Goal: Task Accomplishment & Management: Use online tool/utility

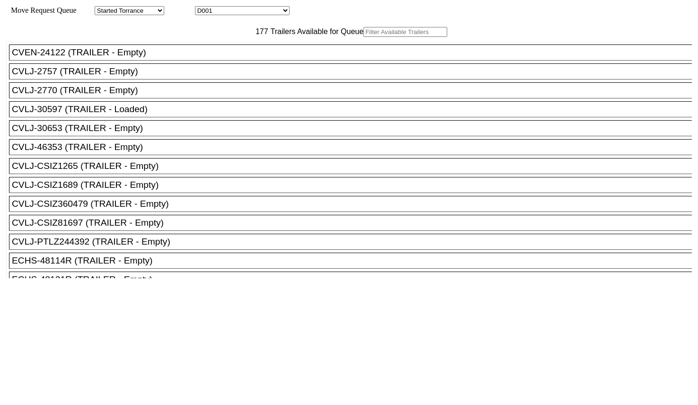
click at [221, 37] on div "177 Trailers Available for Queue" at bounding box center [348, 32] width 685 height 10
click at [363, 37] on input "text" at bounding box center [405, 32] width 84 height 10
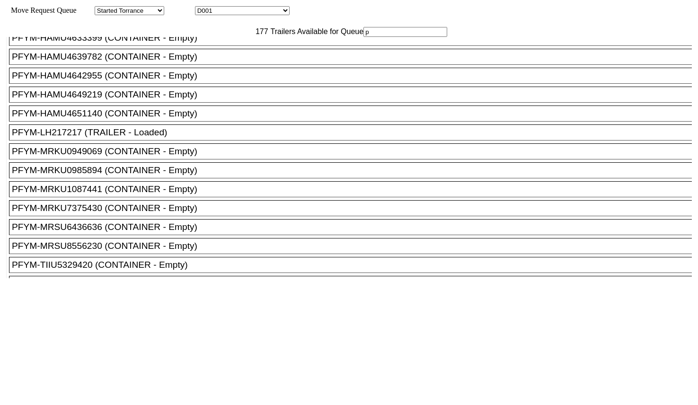
scroll to position [2188, 0]
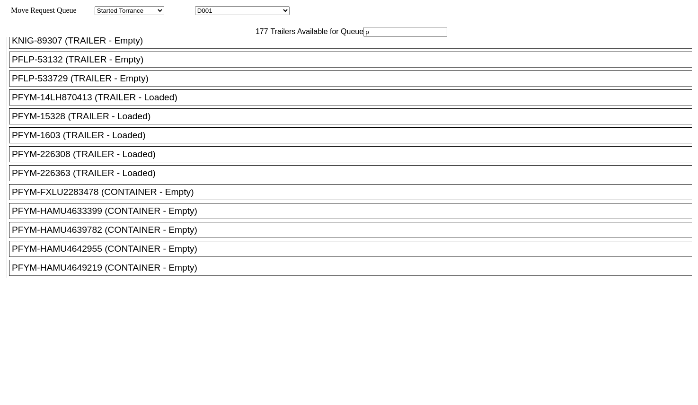
type input "p"
click at [174, 84] on div "PFLP-533729 (TRAILER - Empty)" at bounding box center [354, 78] width 685 height 10
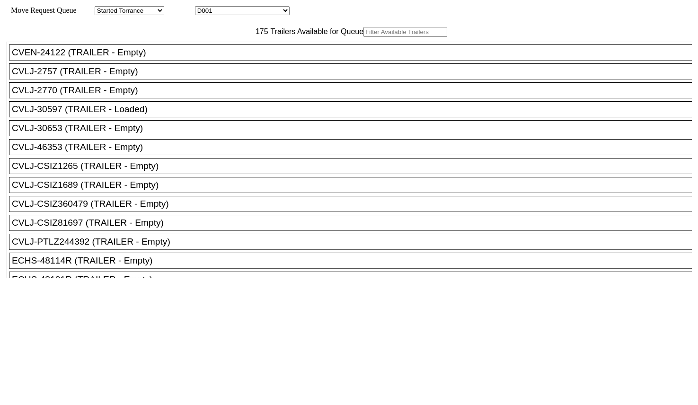
click at [363, 37] on input "text" at bounding box center [405, 32] width 84 height 10
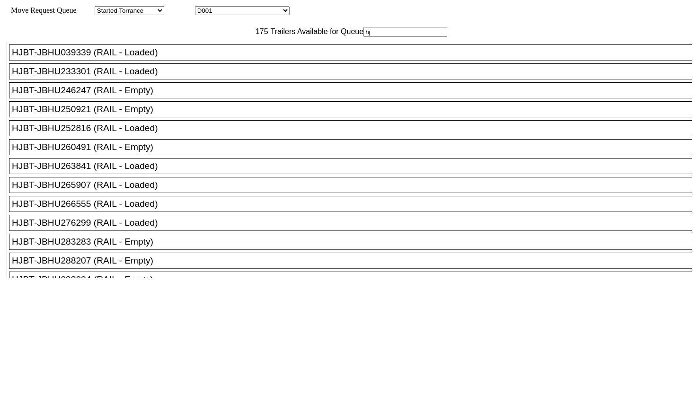
type input "hj"
click at [143, 247] on div "HJBT-JBHU283283 (RAIL - Empty)" at bounding box center [354, 242] width 685 height 10
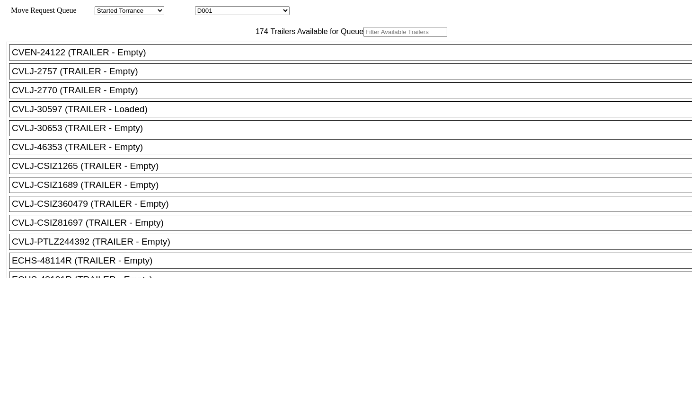
click at [363, 37] on input "text" at bounding box center [405, 32] width 84 height 10
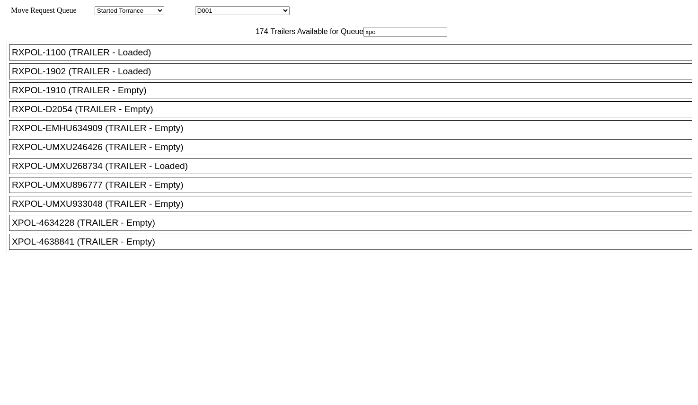
type input "xpo"
drag, startPoint x: 114, startPoint y: 275, endPoint x: 150, endPoint y: 259, distance: 40.2
click at [114, 247] on div "XPOL-4638841 (TRAILER - Empty)" at bounding box center [354, 242] width 685 height 10
